Goal: Navigation & Orientation: Find specific page/section

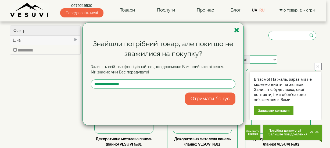
select select
click at [238, 32] on icon "button" at bounding box center [236, 30] width 5 height 7
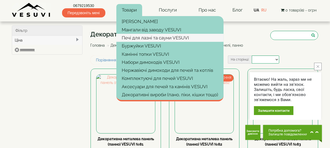
click at [130, 39] on link "Печі для лазні та сауни VESUVI" at bounding box center [169, 38] width 107 height 8
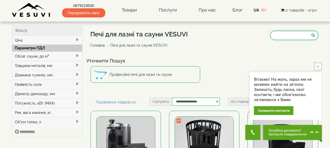
click at [293, 35] on input "search" at bounding box center [294, 35] width 48 height 9
click at [215, 35] on div "Печі для лазні та сауни VESUVI Головна Печі для лазні та сауни VESUVI" at bounding box center [205, 41] width 228 height 30
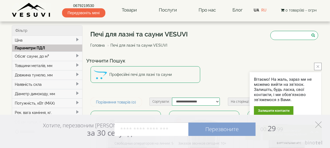
click at [319, 124] on polygon "Элемент управления" at bounding box center [318, 125] width 6 height 6
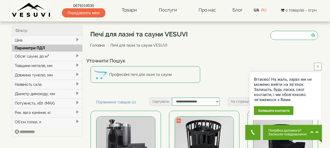
click at [318, 67] on icon "close button" at bounding box center [318, 66] width 3 height 3
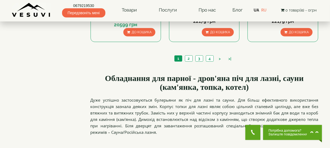
scroll to position [684, 0]
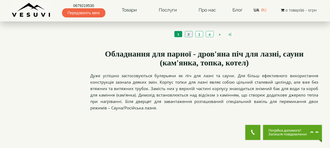
click at [186, 33] on link "2" at bounding box center [189, 34] width 8 height 6
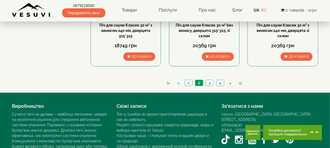
scroll to position [660, 0]
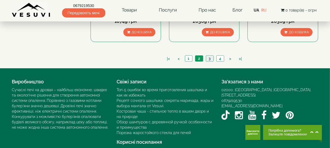
click at [207, 59] on link "3" at bounding box center [210, 59] width 8 height 6
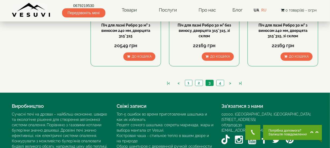
scroll to position [672, 0]
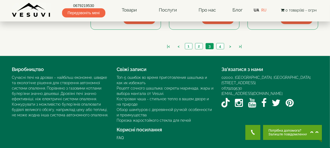
click at [22, 8] on img at bounding box center [31, 10] width 39 height 15
